Goal: Transaction & Acquisition: Purchase product/service

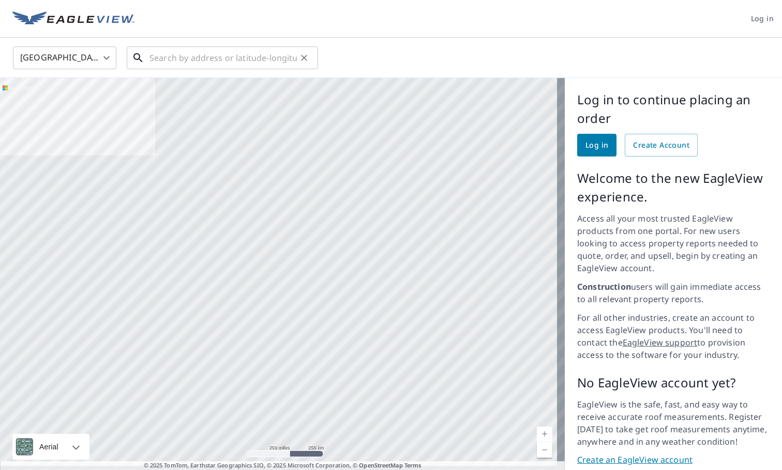
click at [150, 60] on input "text" at bounding box center [222, 57] width 147 height 29
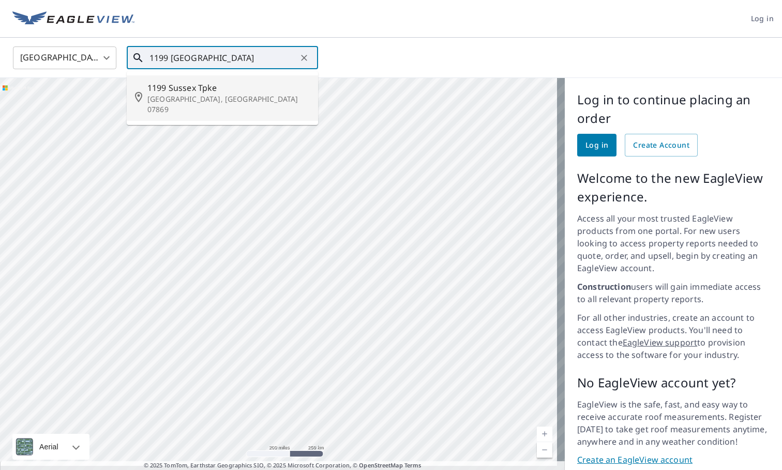
click at [173, 91] on span "1199 Sussex Tpke" at bounding box center [228, 88] width 162 height 12
type input "1199 Sussex Tpke Randolph, NJ 07869"
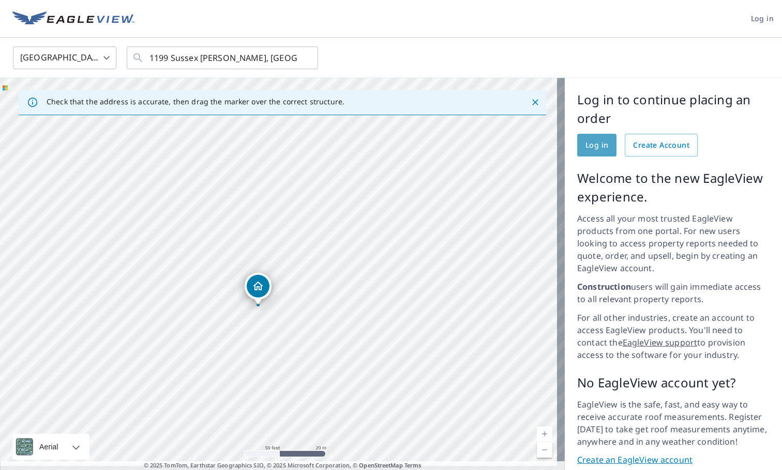
click at [593, 144] on span "Log in" at bounding box center [596, 145] width 23 height 13
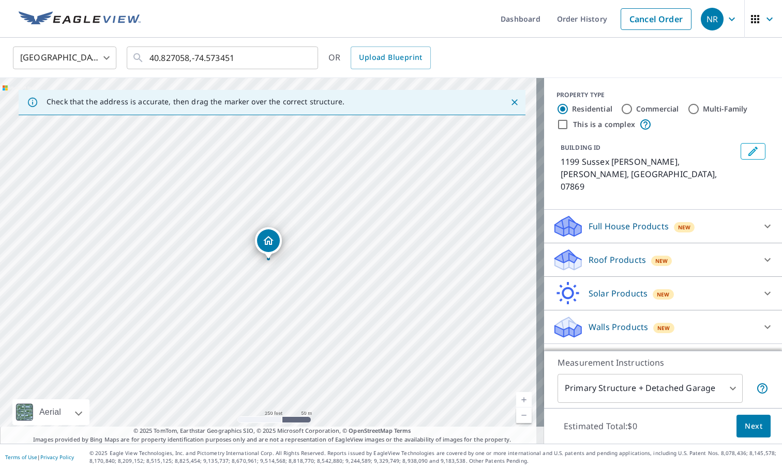
click at [600, 254] on p "Roof Products" at bounding box center [616, 260] width 57 height 12
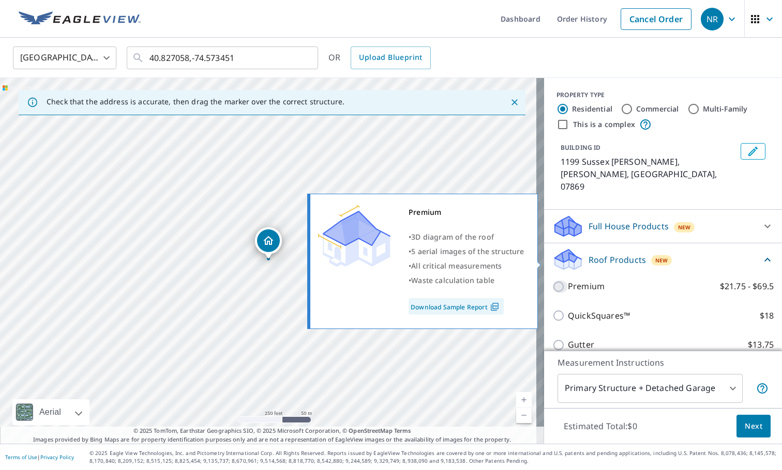
click at [553, 281] on input "Premium $21.75 - $69.5" at bounding box center [560, 287] width 16 height 12
checkbox input "true"
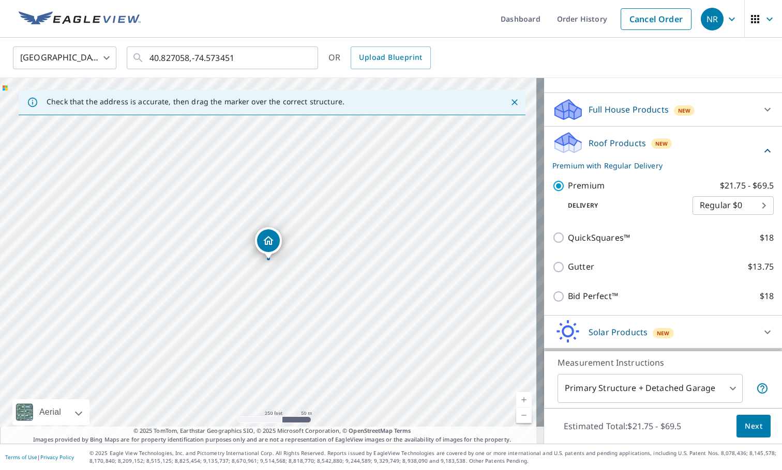
scroll to position [124, 0]
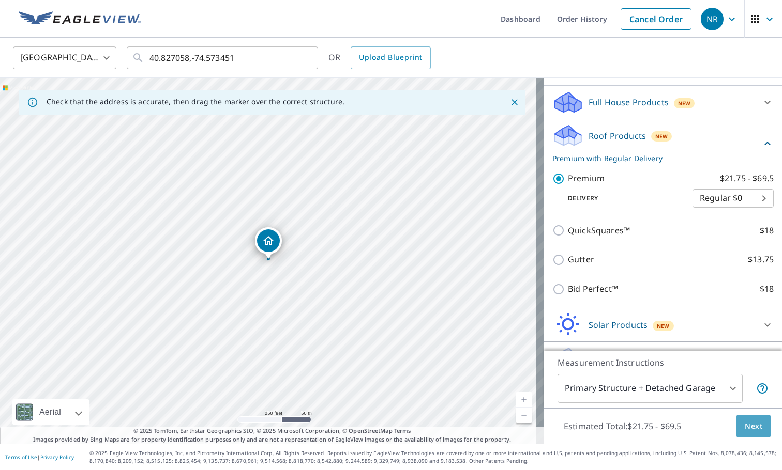
click at [746, 423] on span "Next" at bounding box center [753, 426] width 18 height 13
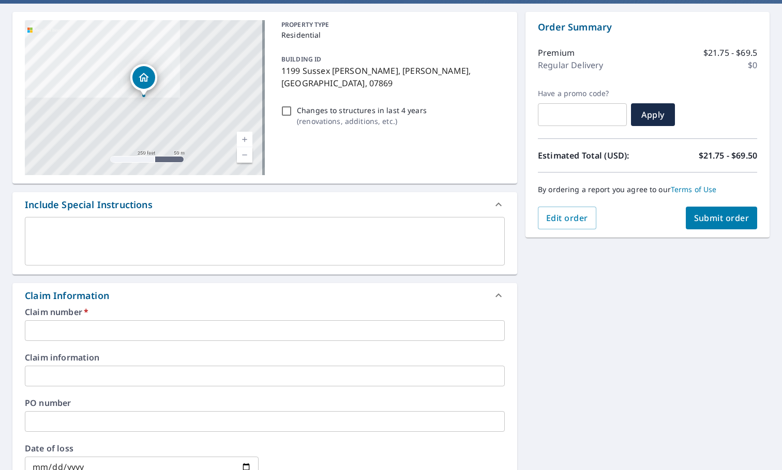
scroll to position [155, 0]
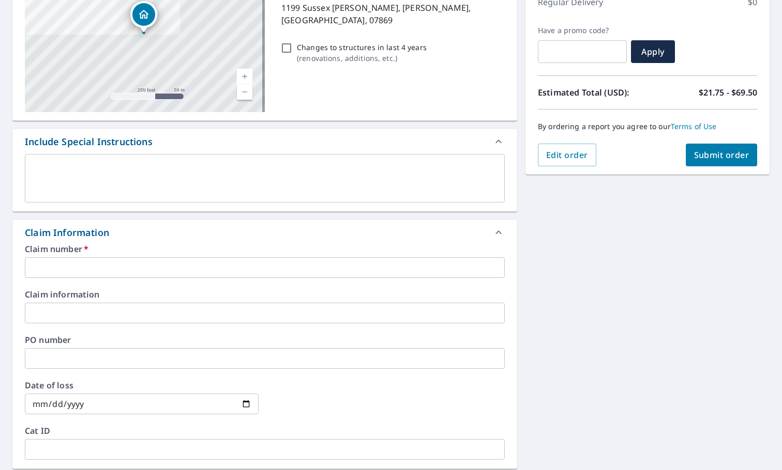
click at [35, 271] on input "text" at bounding box center [265, 267] width 480 height 21
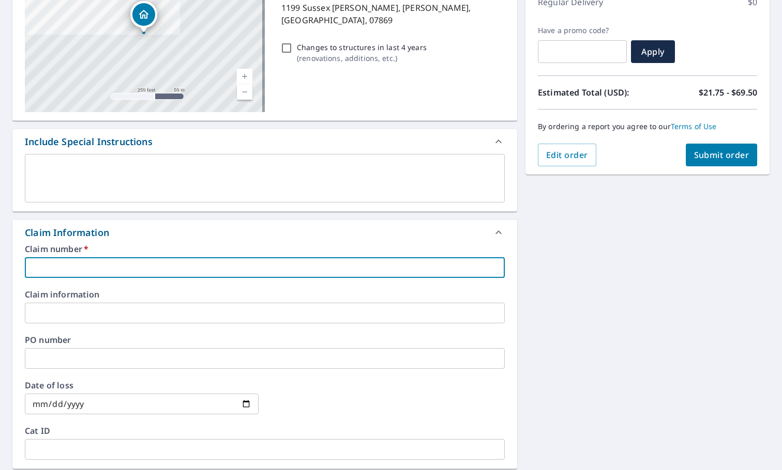
type input "m"
checkbox input "true"
type input "mi"
checkbox input "true"
type input "mikl"
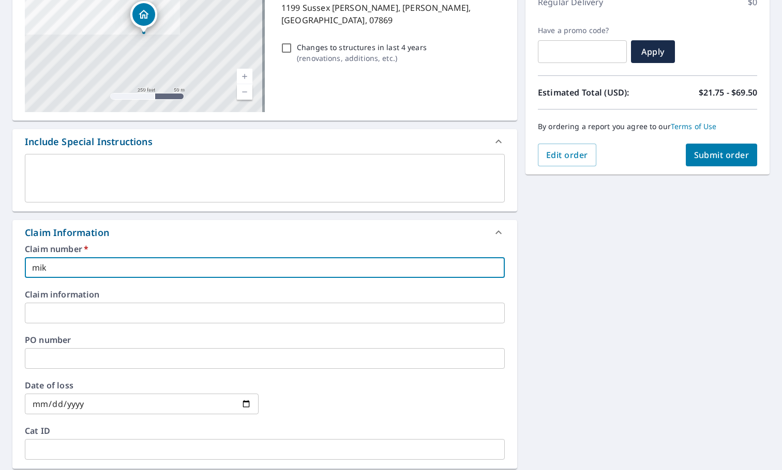
checkbox input "true"
type input "[PERSON_NAME]"
checkbox input "true"
type input "[PERSON_NAME]"
checkbox input "true"
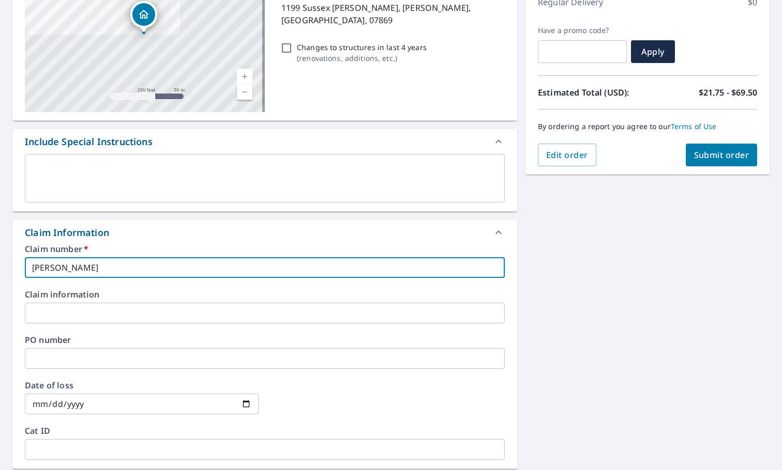
type input "[PERSON_NAME] s"
checkbox input "true"
type input "[PERSON_NAME] sq"
checkbox input "true"
type input "[PERSON_NAME] squ"
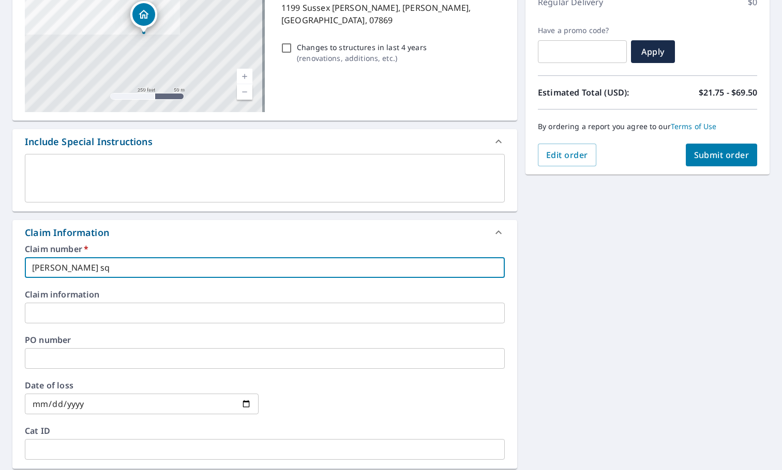
checkbox input "true"
type input "[PERSON_NAME] squa"
checkbox input "true"
type input "[PERSON_NAME]"
checkbox input "true"
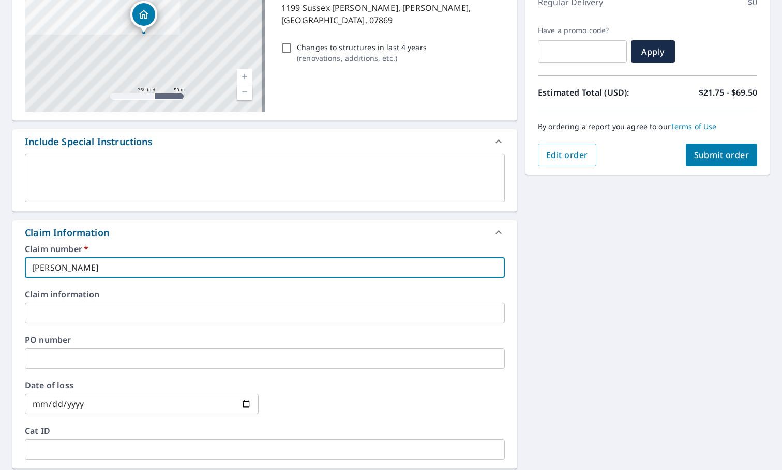
type input "[PERSON_NAME] square"
checkbox input "true"
click at [48, 269] on input "[PERSON_NAME] square" at bounding box center [265, 267] width 480 height 21
type input "[GEOGRAPHIC_DATA]"
checkbox input "true"
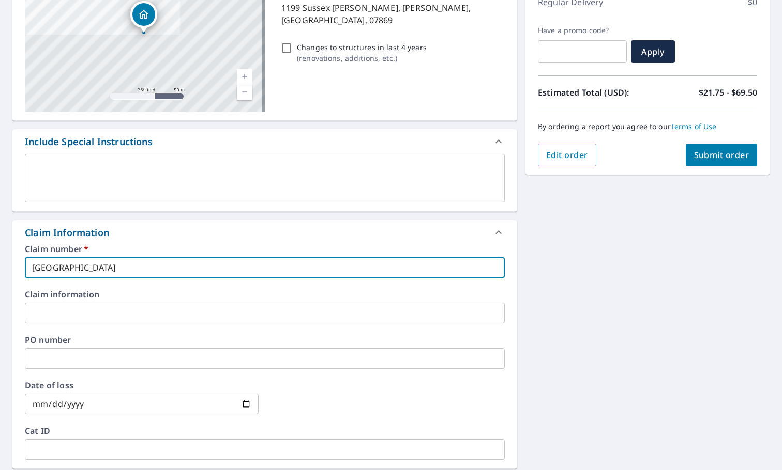
type input "[GEOGRAPHIC_DATA]"
click at [57, 359] on input "text" at bounding box center [265, 358] width 480 height 21
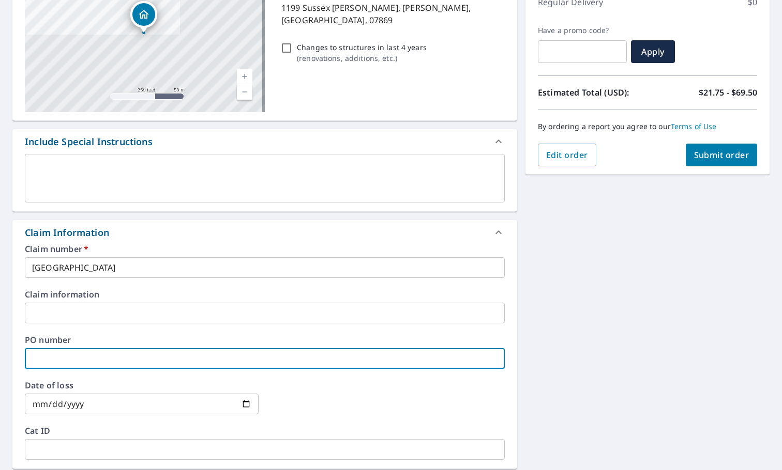
type input "m"
checkbox input "true"
type input "mi"
checkbox input "true"
type input "mil"
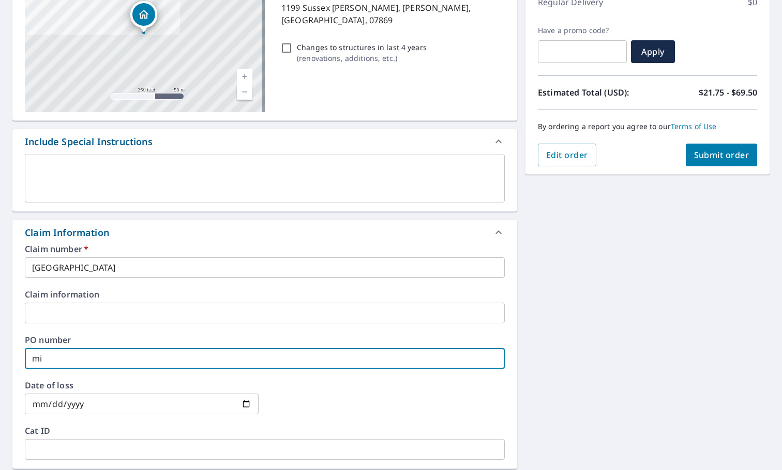
checkbox input "true"
type input "mile"
checkbox input "true"
type input "mile"
checkbox input "true"
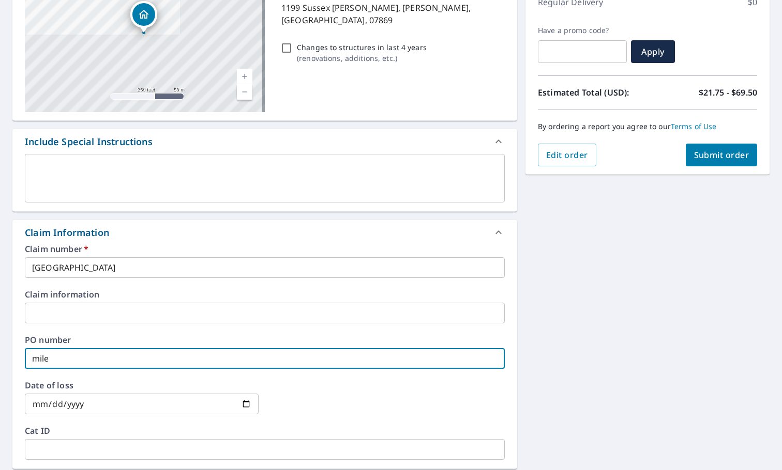
type input "mile s"
checkbox input "true"
type input "mile sq"
checkbox input "true"
type input "mile squ"
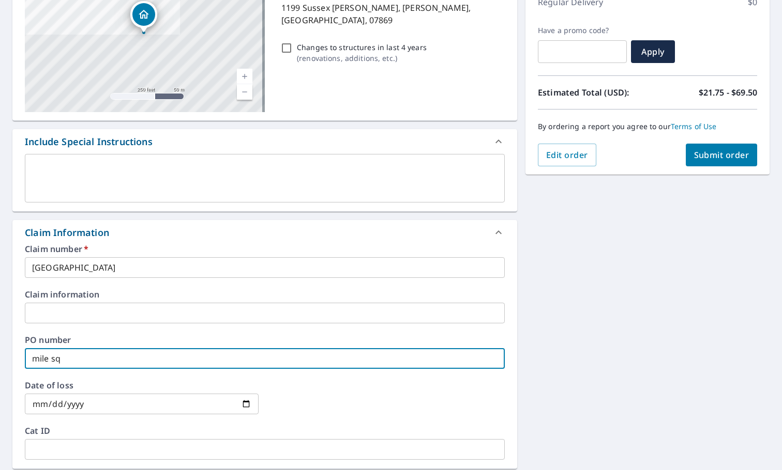
checkbox input "true"
type input "mile squa"
checkbox input "true"
type input "mile squar"
checkbox input "true"
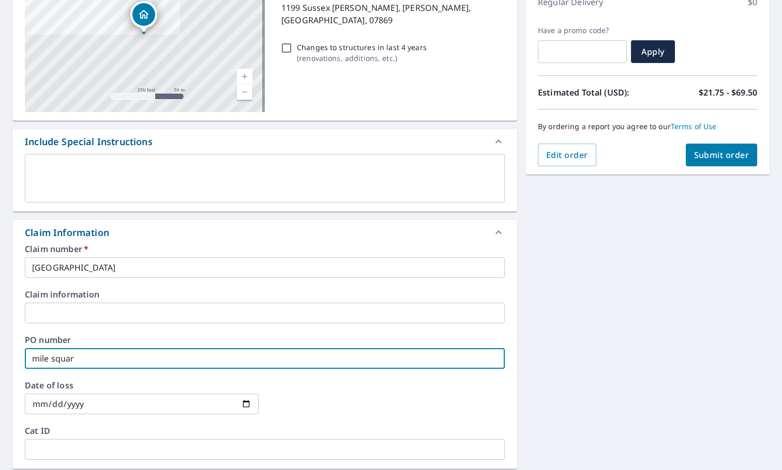
type input "[GEOGRAPHIC_DATA]"
checkbox input "true"
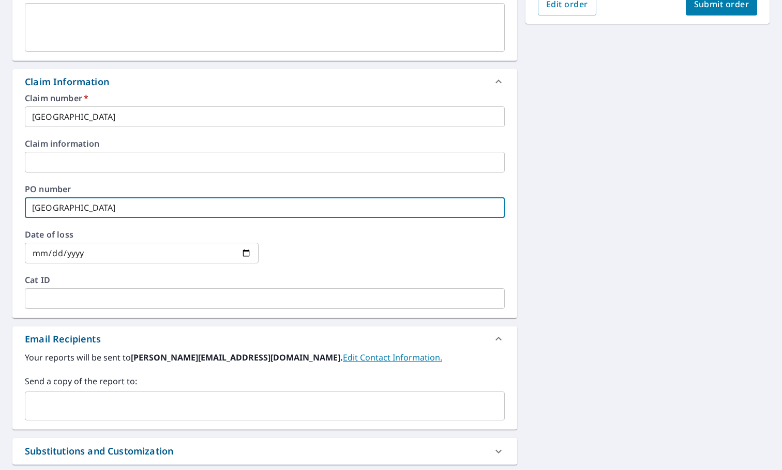
scroll to position [310, 0]
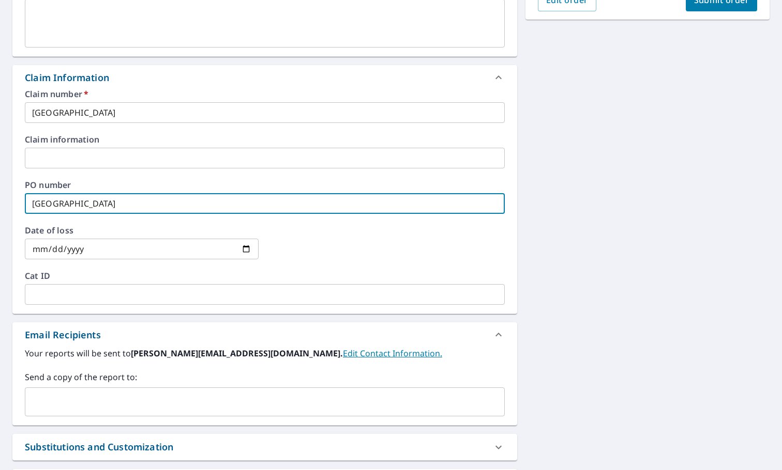
type input "[GEOGRAPHIC_DATA]"
click at [59, 302] on input "text" at bounding box center [265, 294] width 480 height 21
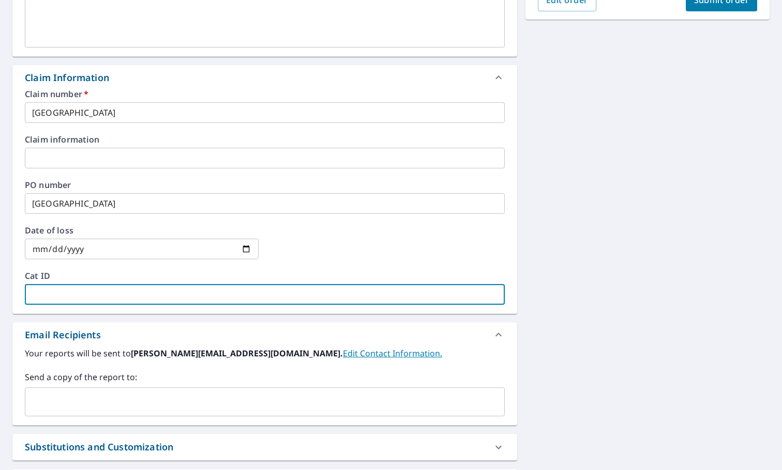
click at [62, 402] on input "text" at bounding box center [256, 402] width 455 height 20
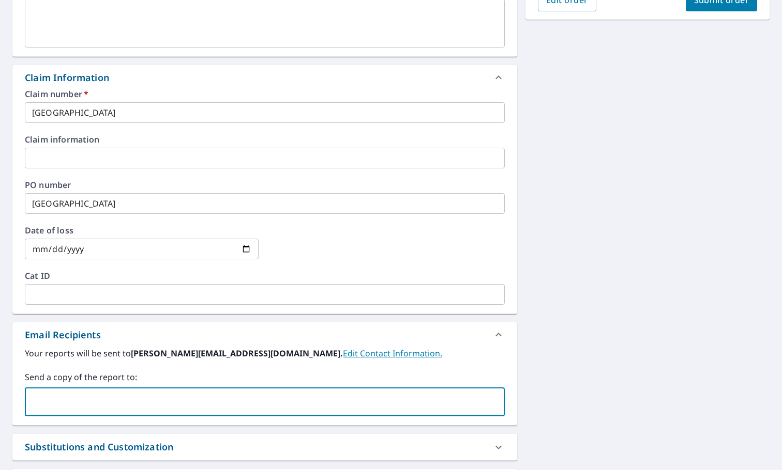
type input "[EMAIL_ADDRESS][DOMAIN_NAME]"
click at [143, 406] on input "[EMAIL_ADDRESS][DOMAIN_NAME]" at bounding box center [256, 402] width 455 height 20
checkbox input "true"
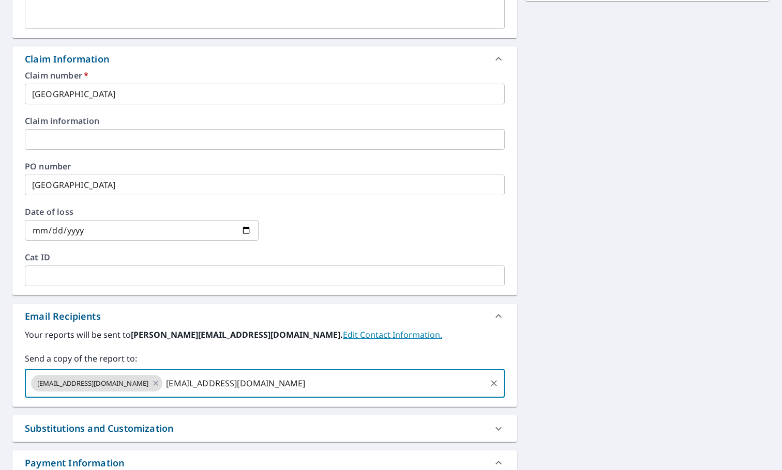
scroll to position [100, 0]
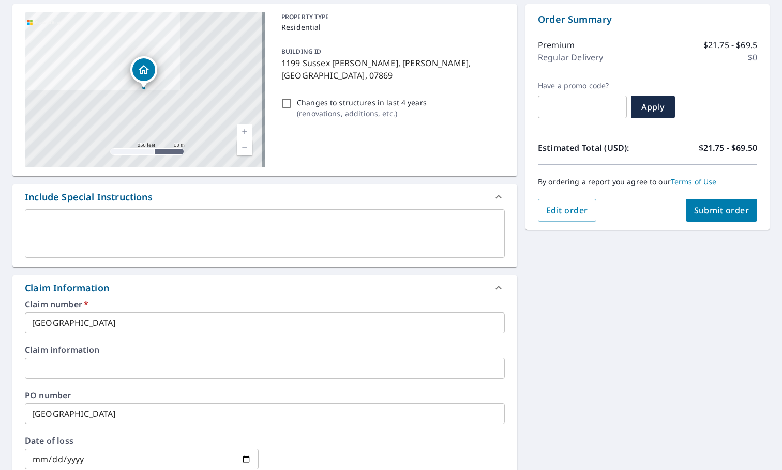
type input "[EMAIL_ADDRESS][DOMAIN_NAME]"
click at [726, 207] on span "Submit order" at bounding box center [721, 210] width 55 height 11
checkbox input "true"
